Goal: Navigation & Orientation: Find specific page/section

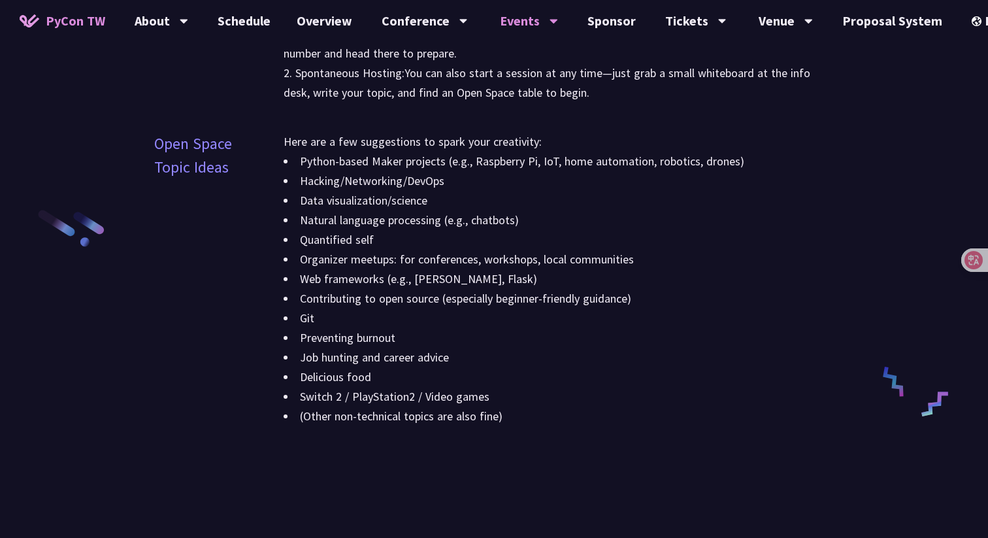
scroll to position [1488, 0]
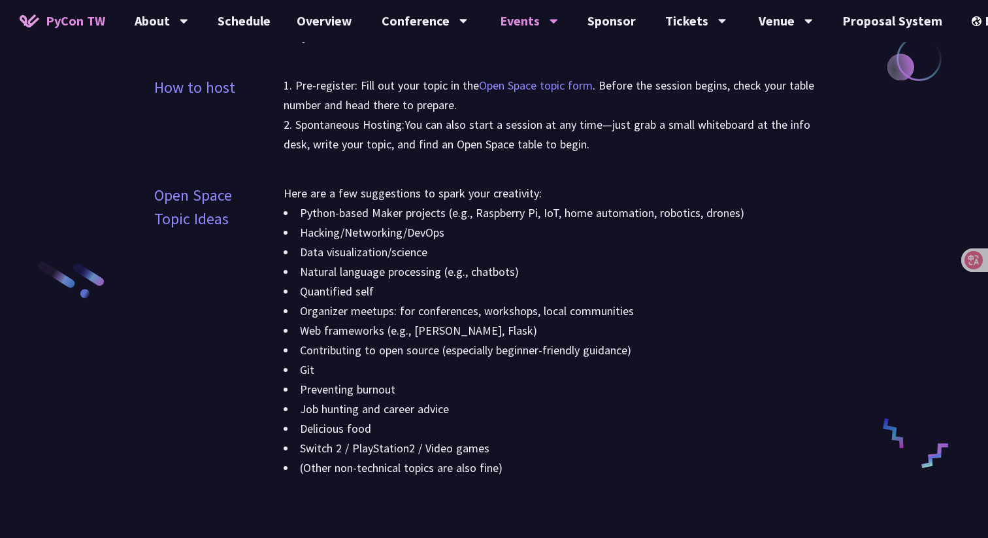
click at [522, 88] on link "Open Space topic form" at bounding box center [536, 85] width 114 height 15
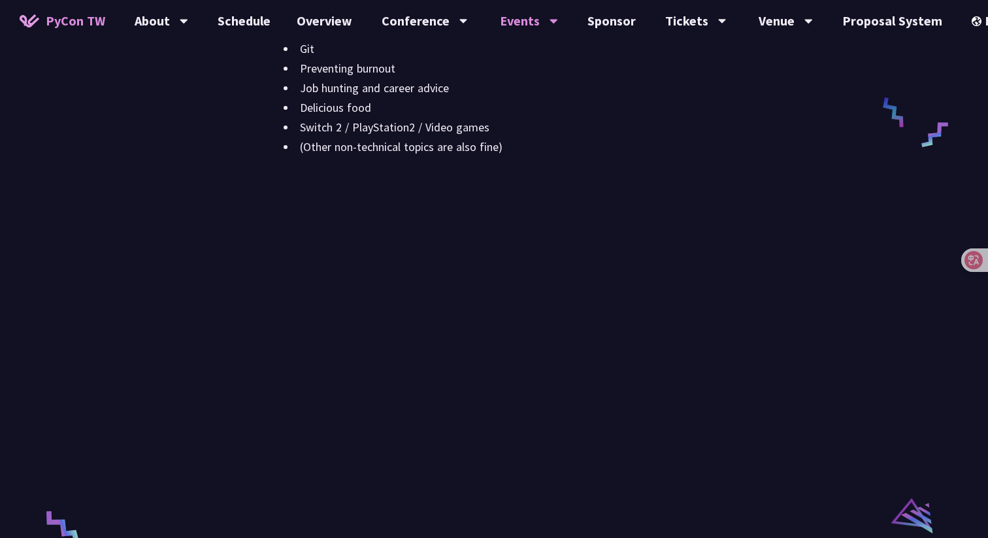
scroll to position [1830, 0]
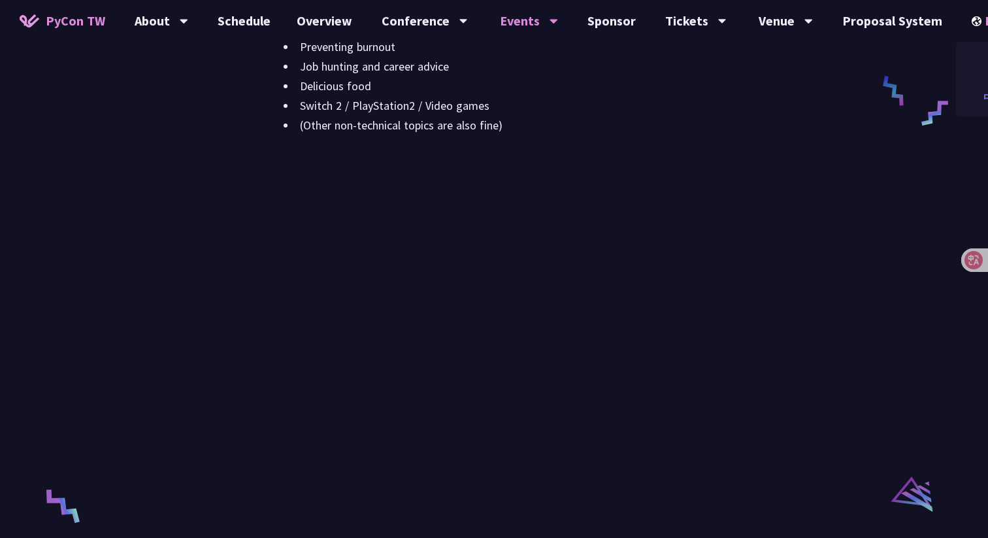
click at [976, 87] on div "中文" at bounding box center [995, 97] width 78 height 31
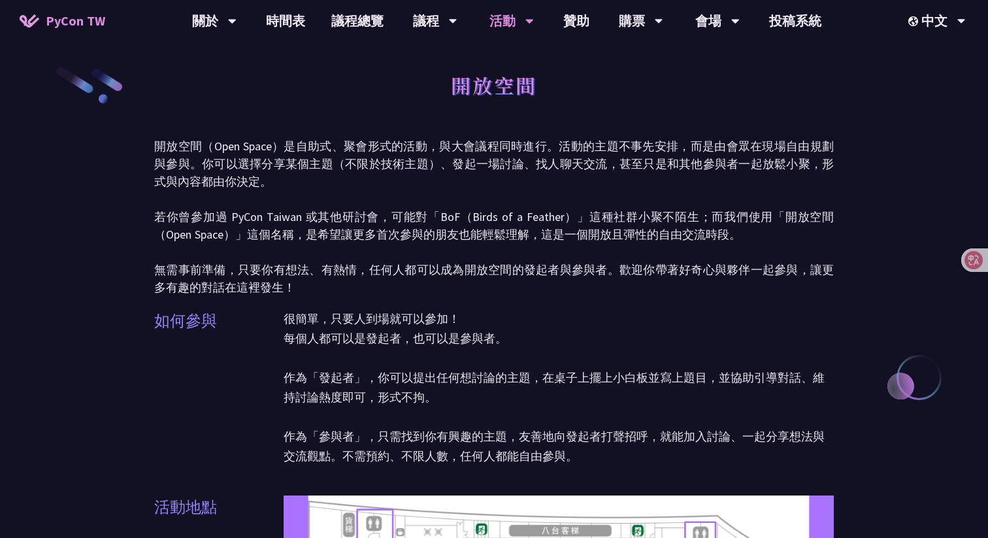
click at [794, 141] on p "開放空間（Open Space）是自助式、聚會形式的活動，與大會議程同時進行。活動的主題不事先安排，而是由會眾在現場自由規劃與參與。你可以選擇分享某個主題（不…" at bounding box center [494, 216] width 680 height 159
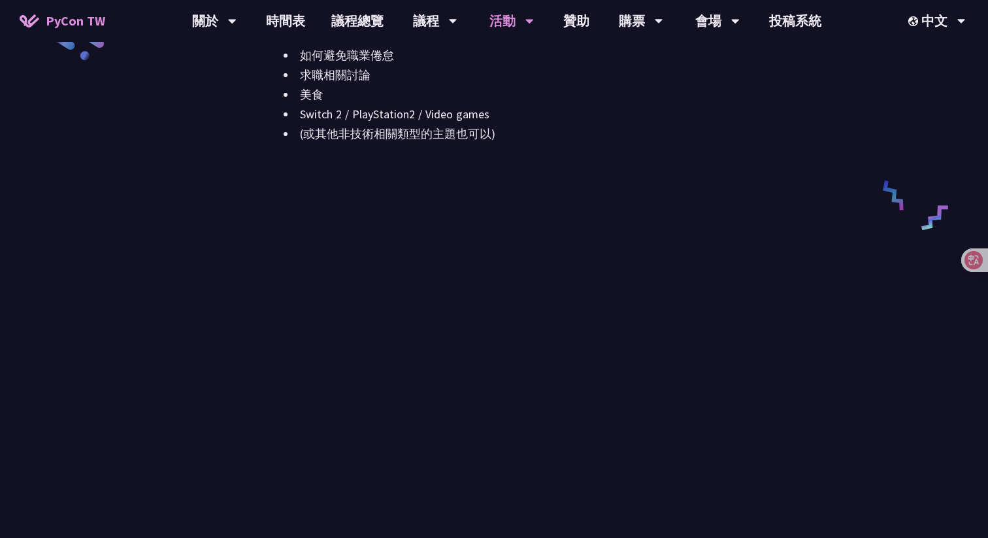
scroll to position [1724, 0]
click at [771, 97] on li "美食" at bounding box center [559, 97] width 550 height 20
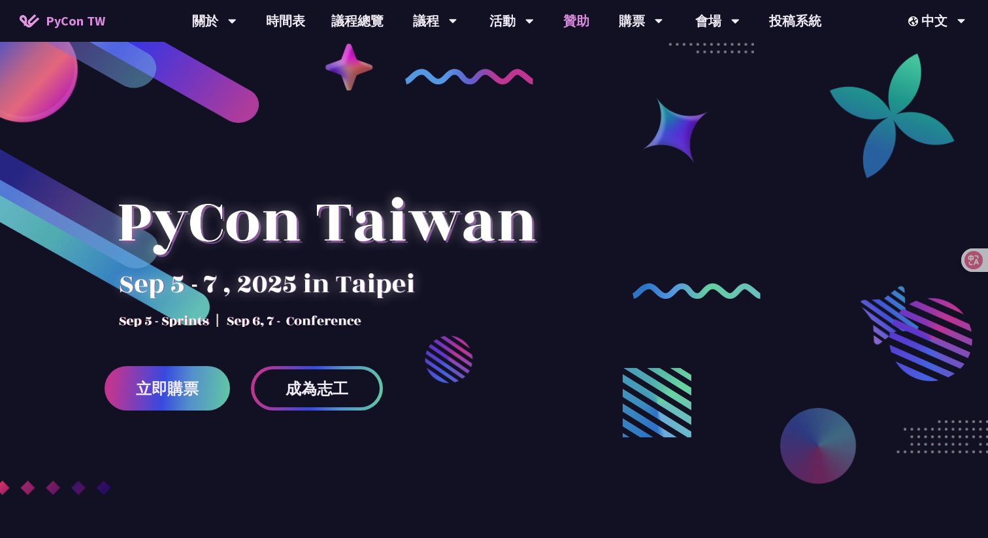
click at [575, 23] on link "贊助" at bounding box center [576, 21] width 52 height 42
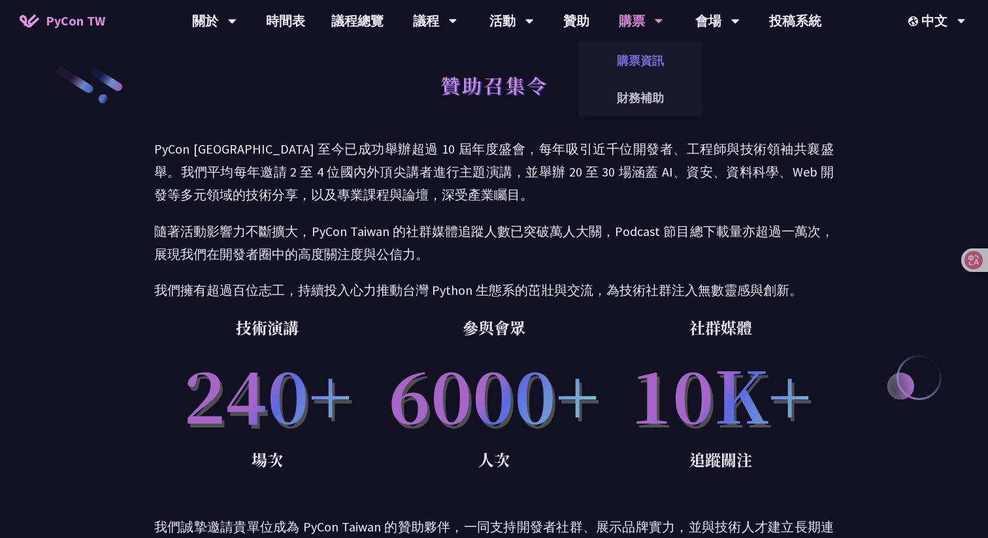
click at [641, 57] on link "購票資訊" at bounding box center [641, 60] width 126 height 31
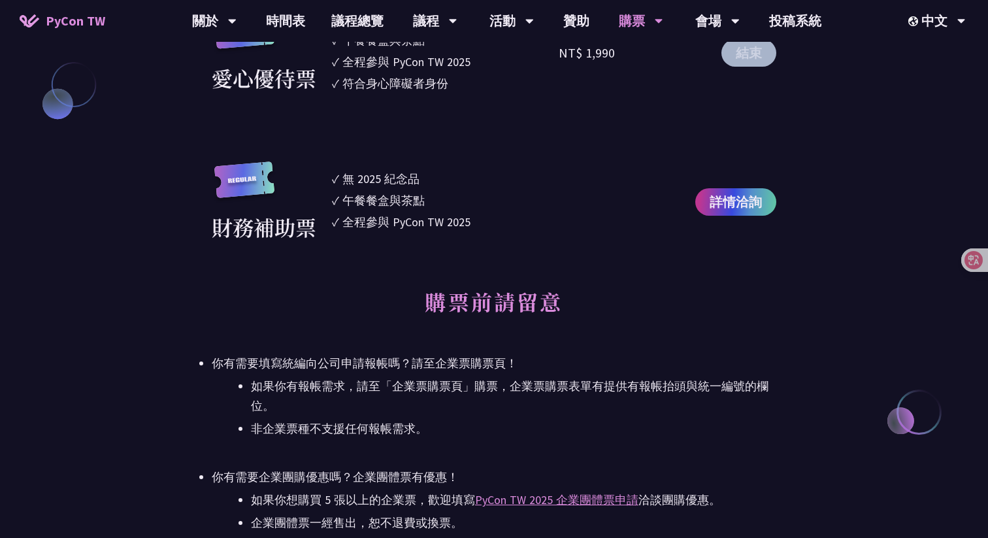
scroll to position [1515, 0]
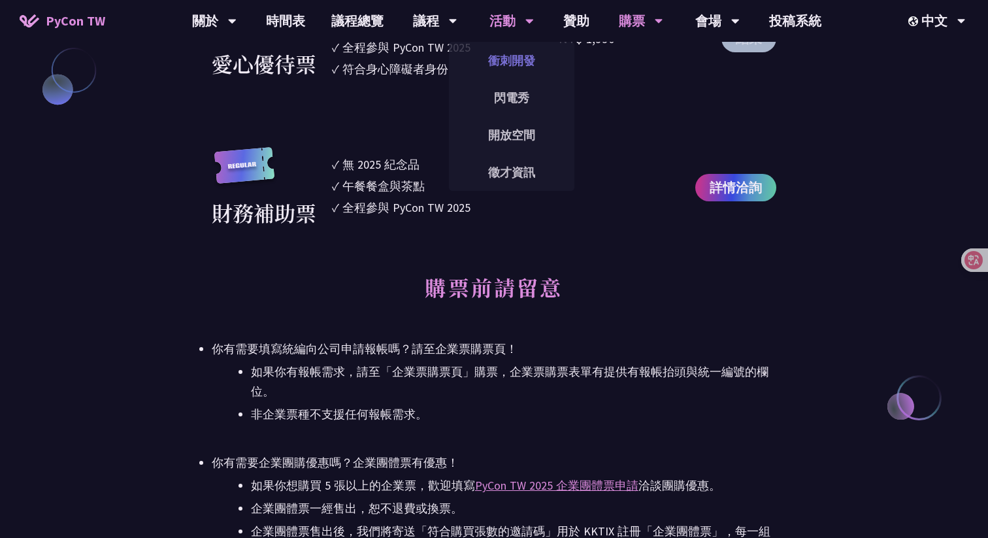
click at [519, 65] on link "衝刺開發" at bounding box center [512, 60] width 126 height 31
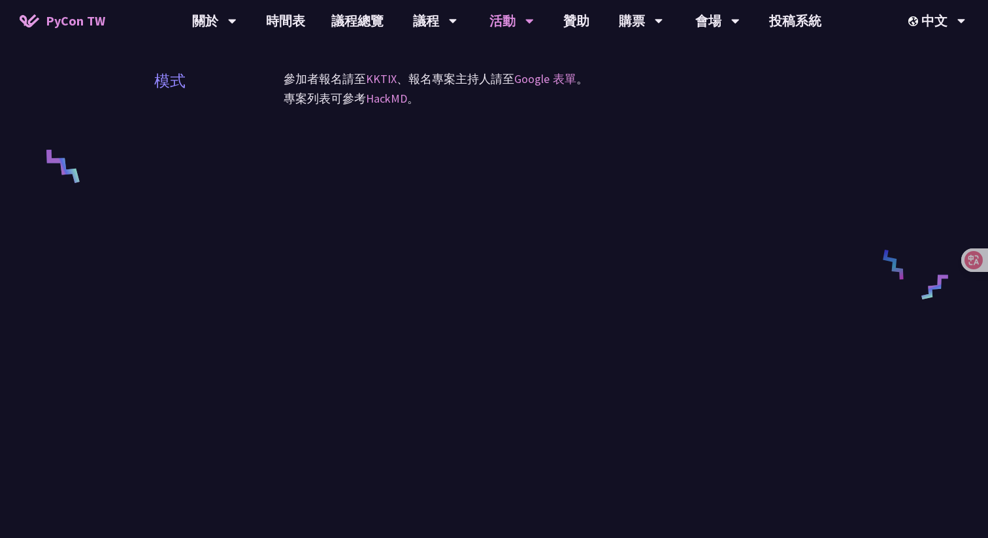
scroll to position [594, 0]
